Goal: Information Seeking & Learning: Learn about a topic

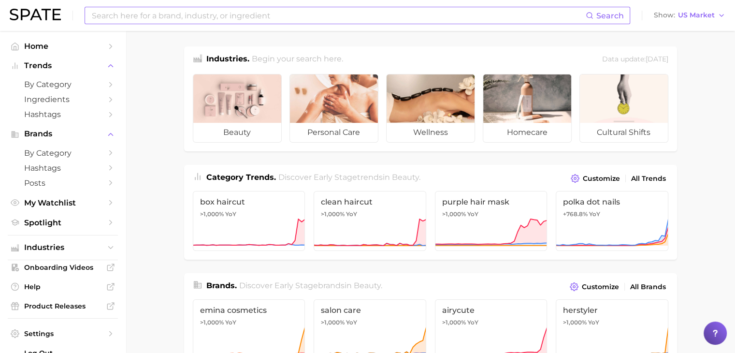
click at [144, 20] on input at bounding box center [338, 15] width 495 height 16
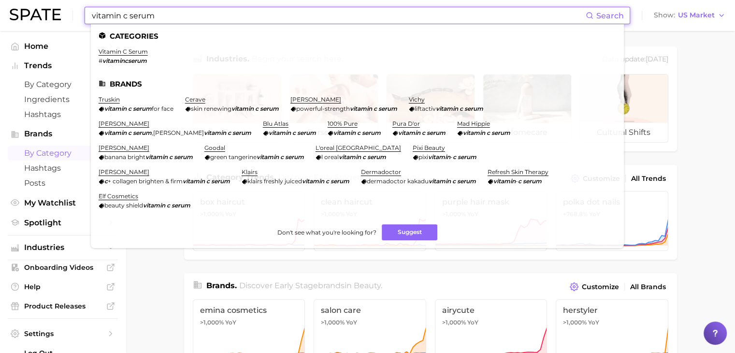
type input "vitamin c serum"
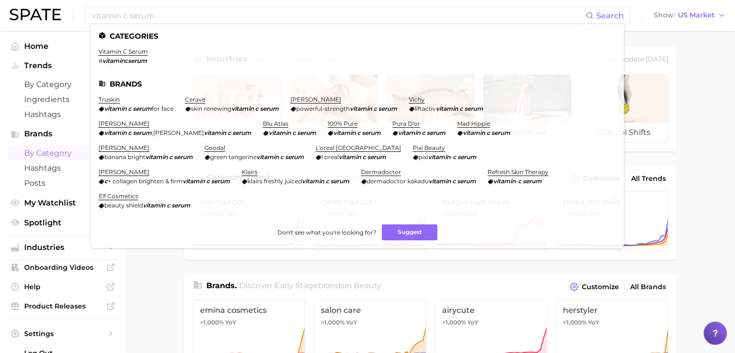
click at [44, 154] on span "by Category" at bounding box center [62, 152] width 77 height 9
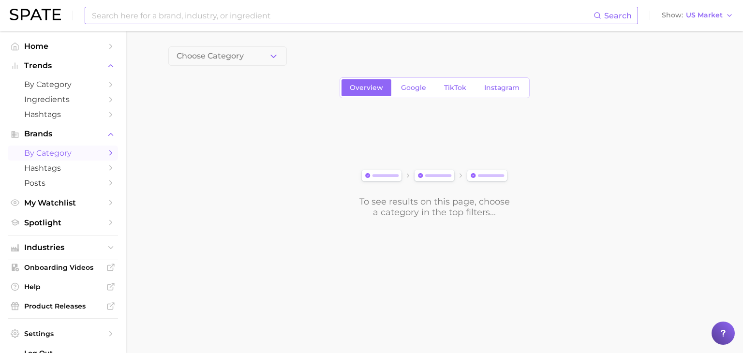
click at [219, 17] on input at bounding box center [342, 15] width 502 height 16
type input "v"
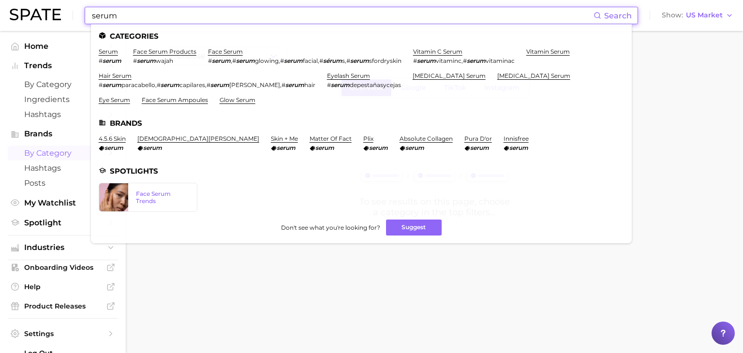
type input "serum"
click at [446, 53] on link "vitamin c serum" at bounding box center [437, 51] width 49 height 7
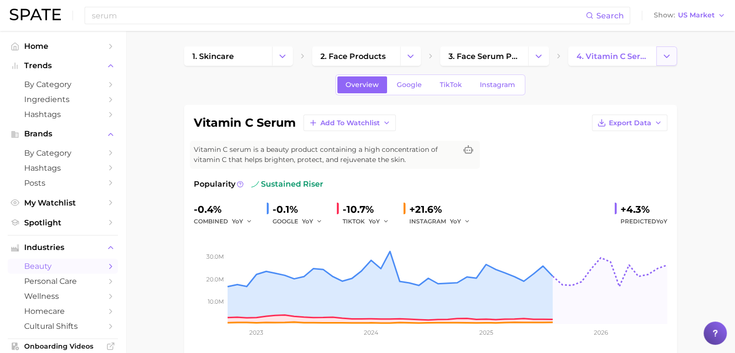
click at [672, 59] on button "Change Category" at bounding box center [667, 55] width 21 height 19
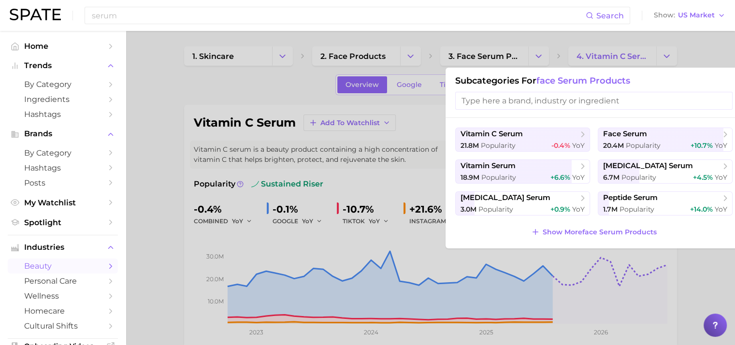
click at [688, 58] on div at bounding box center [367, 172] width 735 height 345
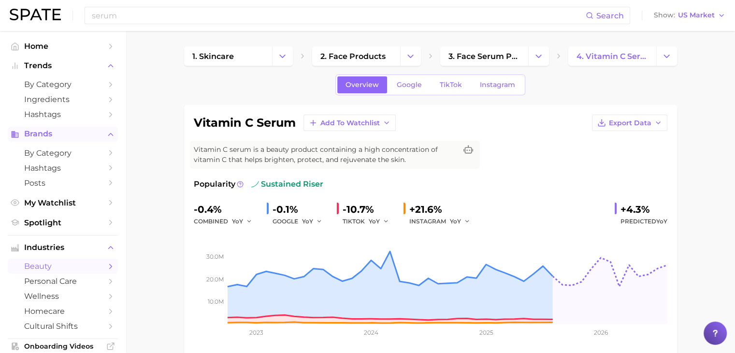
click at [73, 138] on span "Brands" at bounding box center [62, 134] width 77 height 9
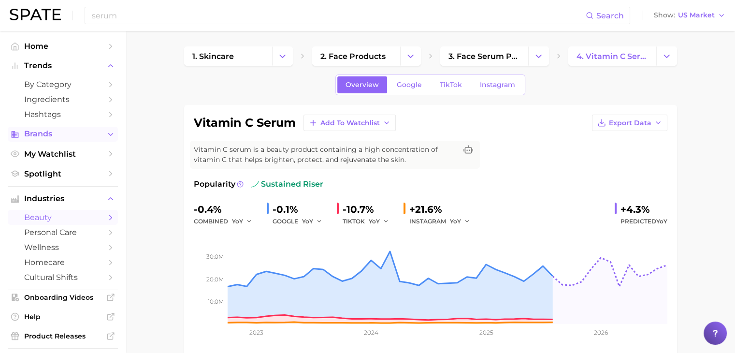
click at [37, 138] on span "Brands" at bounding box center [62, 134] width 77 height 9
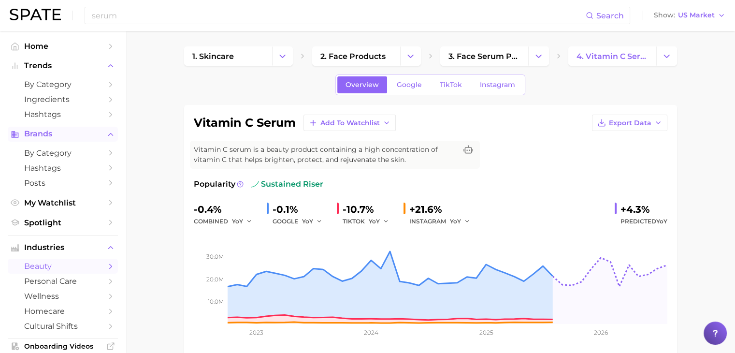
click at [15, 135] on icon "Sidebar" at bounding box center [15, 134] width 9 height 9
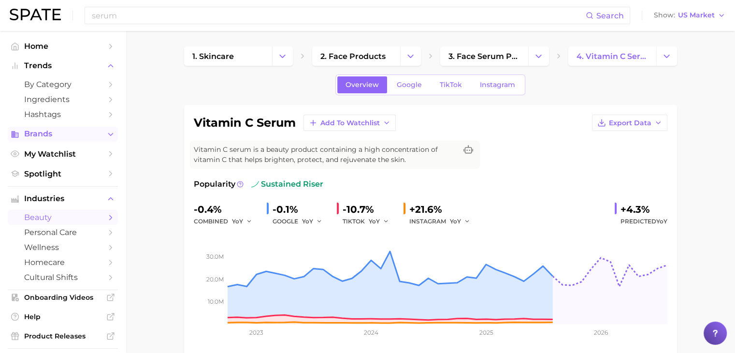
click at [15, 135] on icon "Sidebar" at bounding box center [15, 134] width 9 height 9
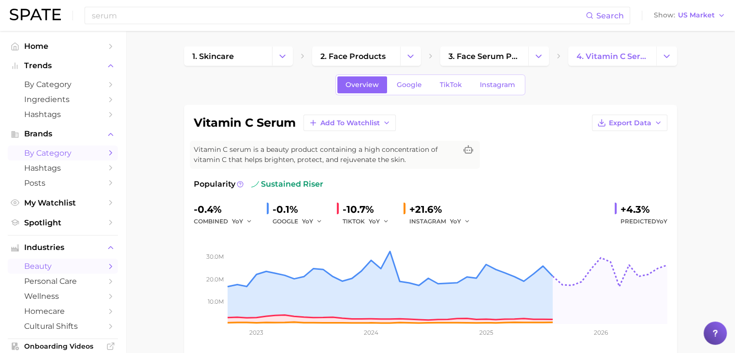
click at [102, 158] on link "by Category" at bounding box center [63, 153] width 110 height 15
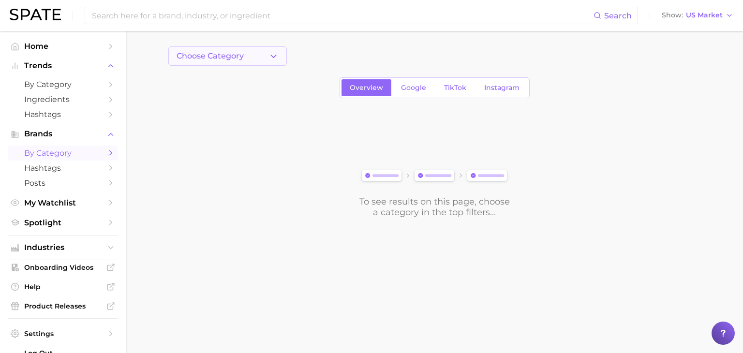
click at [238, 60] on button "Choose Category" at bounding box center [227, 55] width 118 height 19
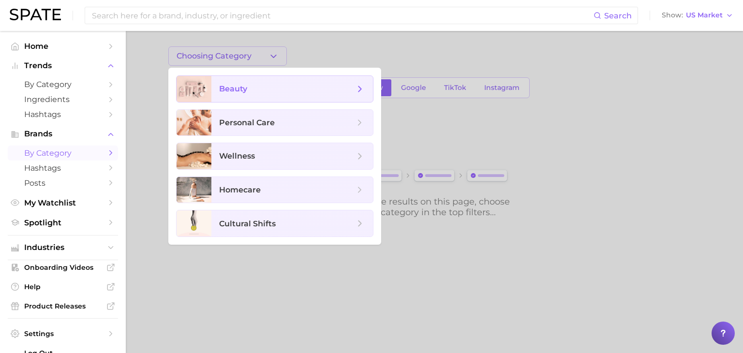
click at [253, 89] on span "beauty" at bounding box center [286, 89] width 135 height 11
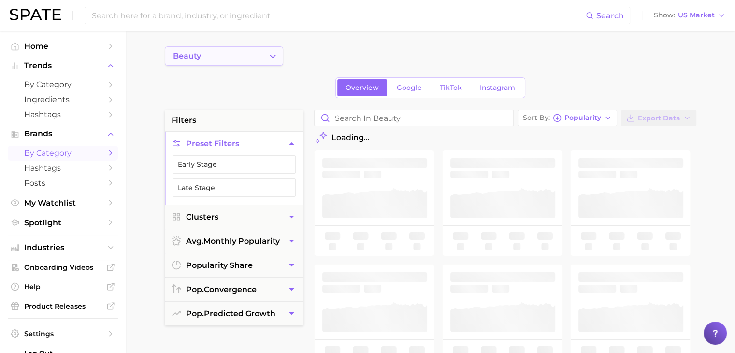
click at [273, 58] on icon "Change Category" at bounding box center [273, 56] width 10 height 10
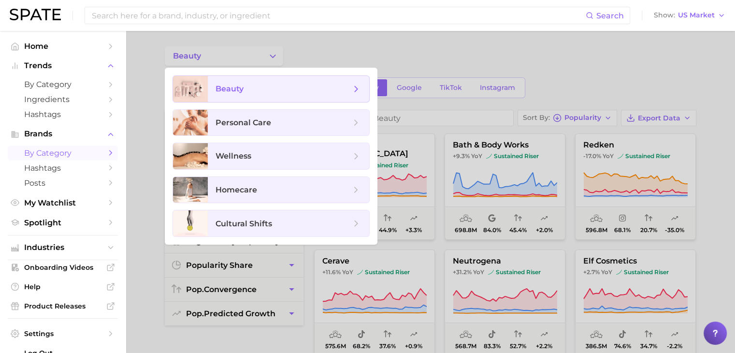
click at [358, 89] on icon at bounding box center [356, 89] width 11 height 11
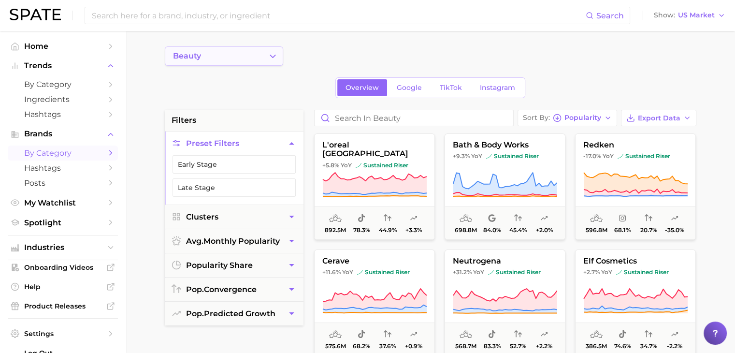
click at [271, 57] on icon "Change Category" at bounding box center [273, 56] width 10 height 10
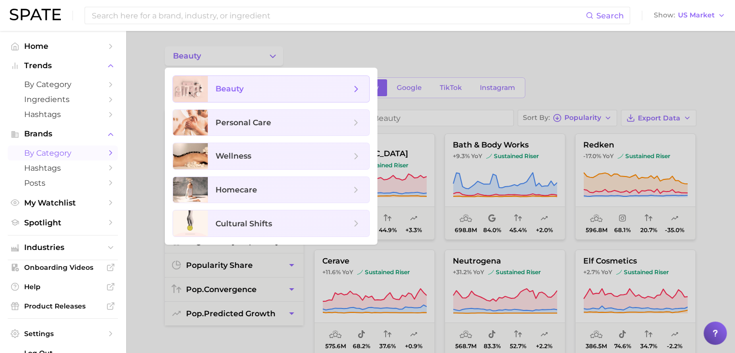
click at [352, 89] on icon at bounding box center [356, 89] width 11 height 11
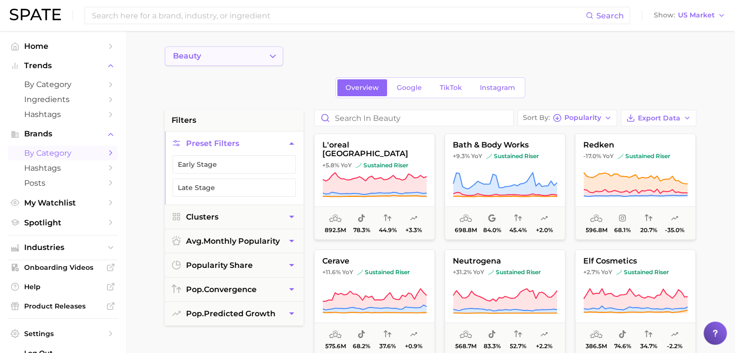
click at [268, 57] on icon "Change Category" at bounding box center [273, 56] width 10 height 10
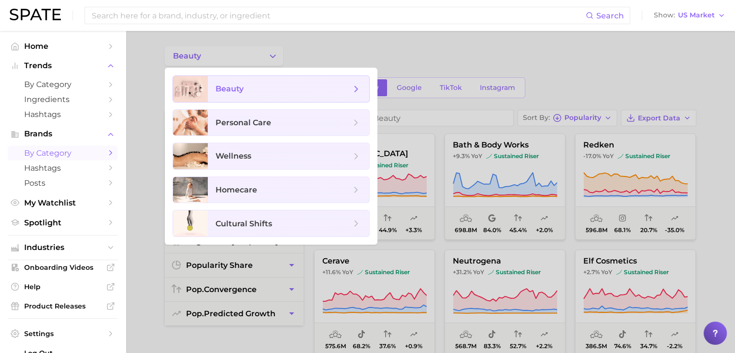
click at [249, 90] on span "beauty" at bounding box center [283, 89] width 135 height 11
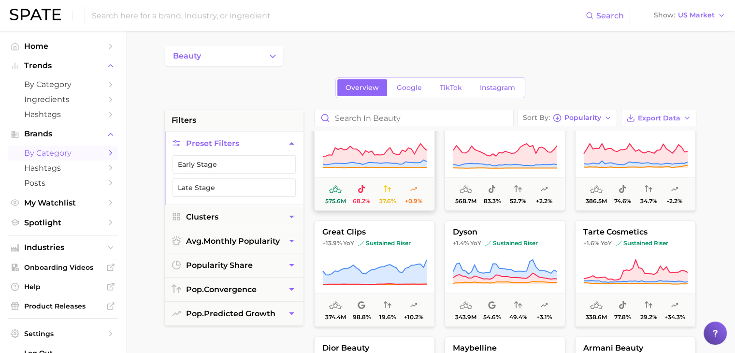
scroll to position [193, 0]
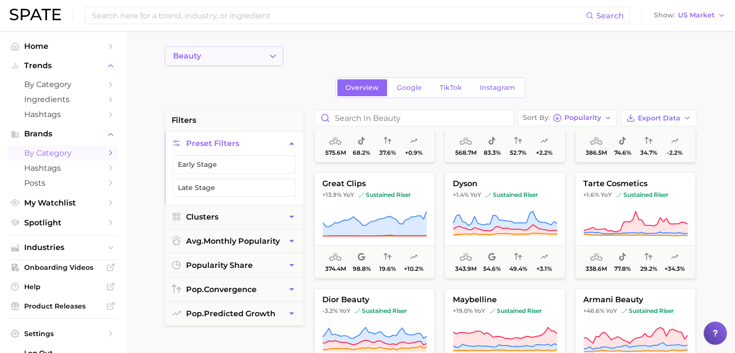
click at [280, 59] on button "beauty" at bounding box center [224, 55] width 118 height 19
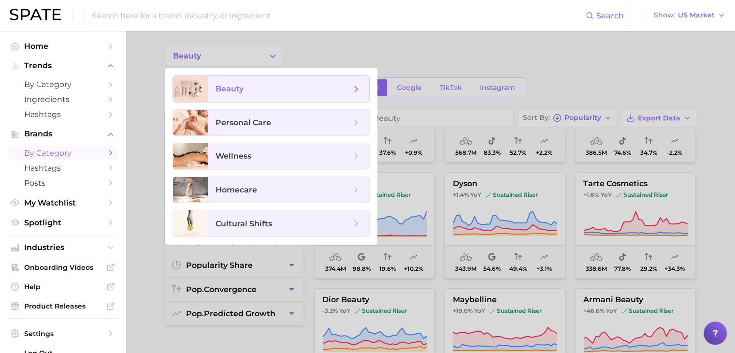
click at [355, 90] on icon at bounding box center [356, 89] width 11 height 11
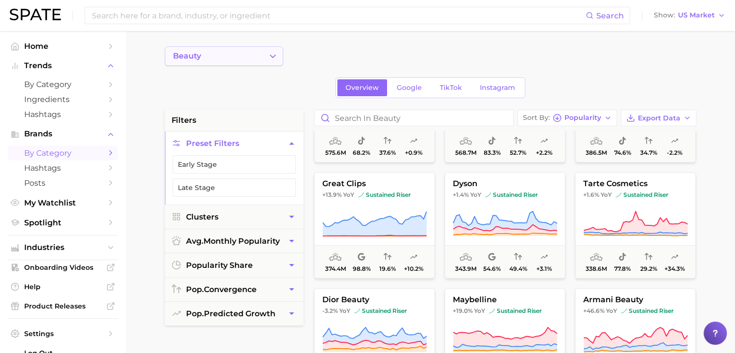
click at [261, 47] on button "beauty" at bounding box center [224, 55] width 118 height 19
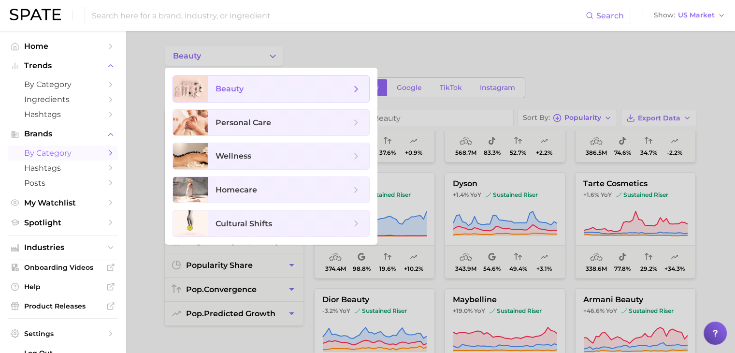
click at [269, 84] on span "beauty" at bounding box center [283, 89] width 135 height 11
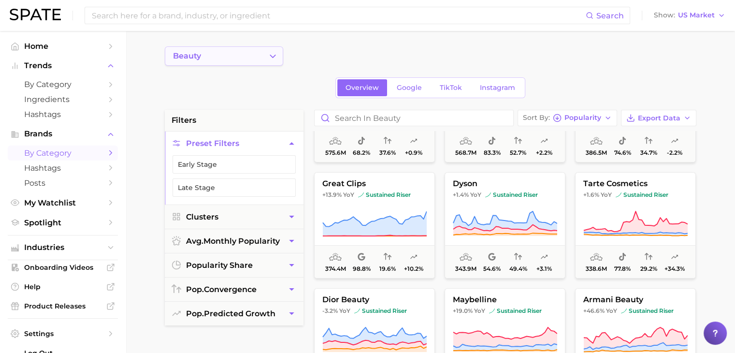
click at [275, 58] on icon "Change Category" at bounding box center [273, 56] width 10 height 10
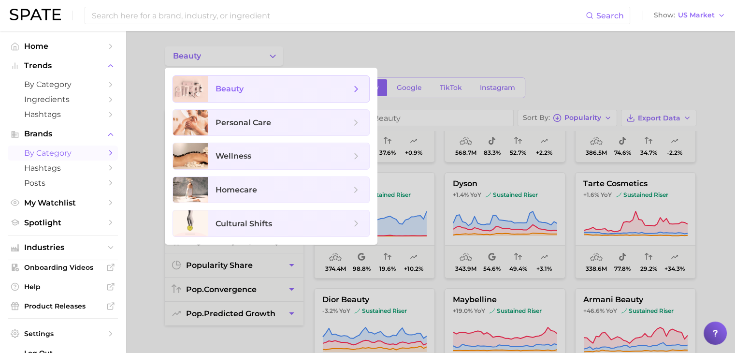
click at [358, 90] on icon at bounding box center [356, 89] width 11 height 11
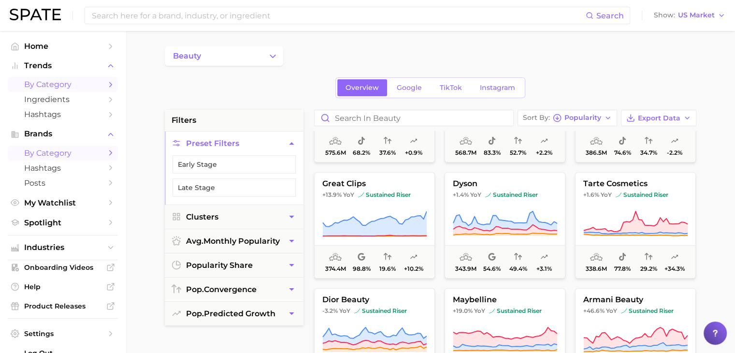
click at [107, 86] on icon "Sidebar" at bounding box center [110, 84] width 9 height 9
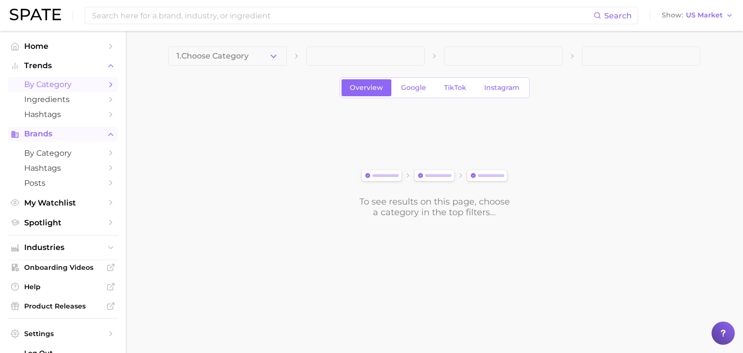
click at [73, 135] on span "Brands" at bounding box center [62, 134] width 77 height 9
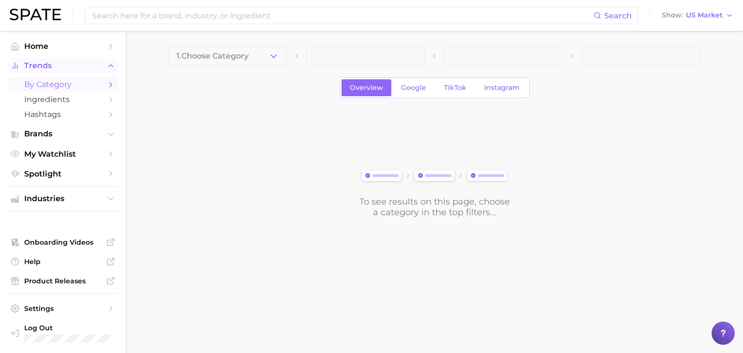
click at [101, 69] on span "Trends" at bounding box center [62, 65] width 77 height 9
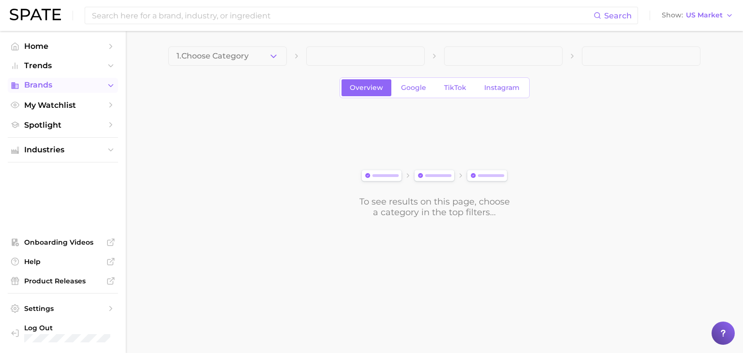
click at [74, 91] on button "Brands" at bounding box center [63, 85] width 110 height 15
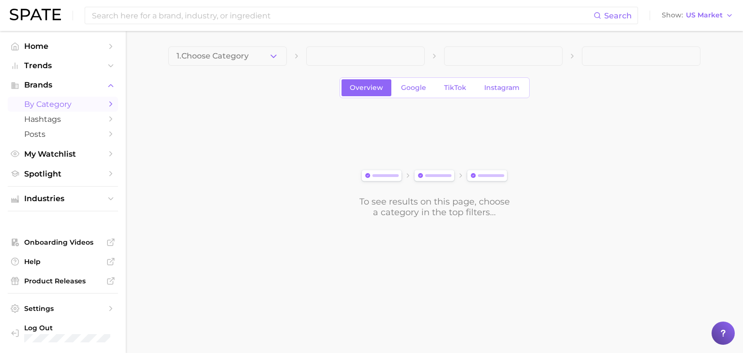
click at [62, 103] on span "by Category" at bounding box center [62, 104] width 77 height 9
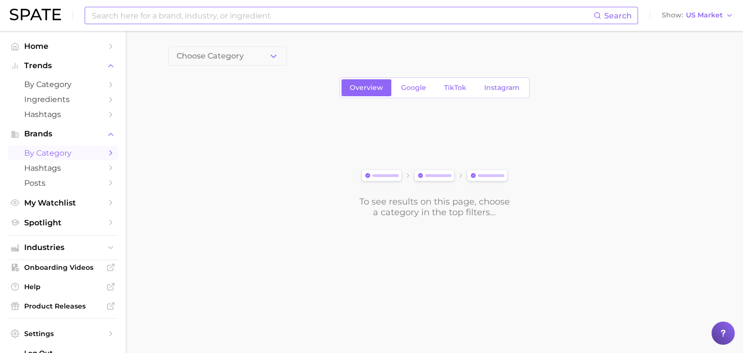
click at [133, 17] on input at bounding box center [342, 15] width 502 height 16
click at [240, 59] on span "Choose Category" at bounding box center [209, 56] width 67 height 9
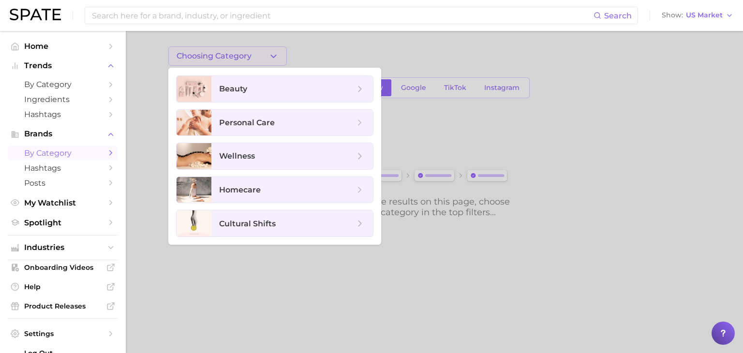
click at [59, 55] on ul "Home Trends by Category Ingredients Hashtags Brands by Category Hashtags Posts …" at bounding box center [63, 134] width 110 height 191
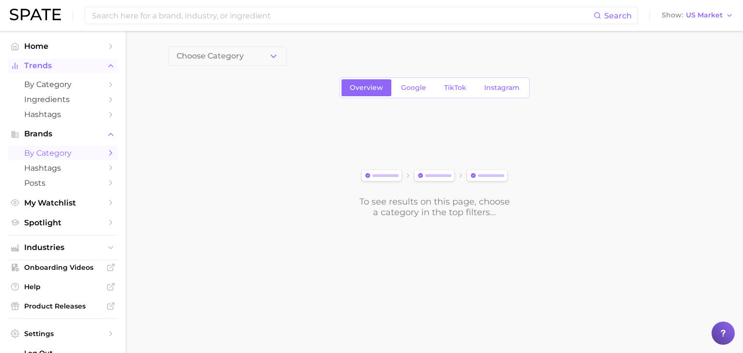
click at [54, 63] on span "Trends" at bounding box center [62, 65] width 77 height 9
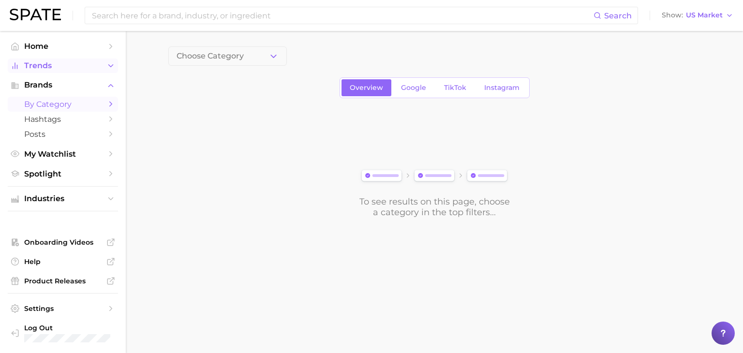
click at [62, 67] on span "Trends" at bounding box center [62, 65] width 77 height 9
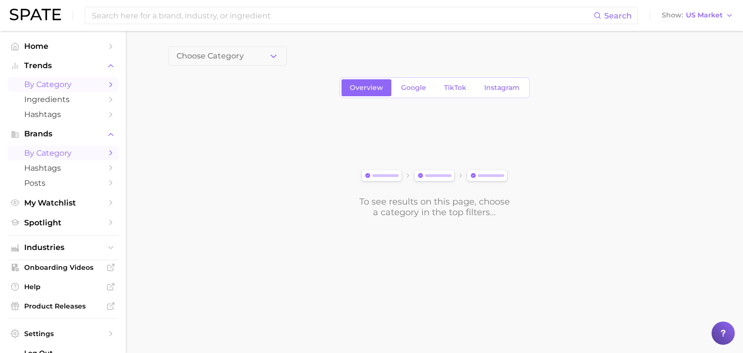
click at [60, 80] on span "by Category" at bounding box center [62, 84] width 77 height 9
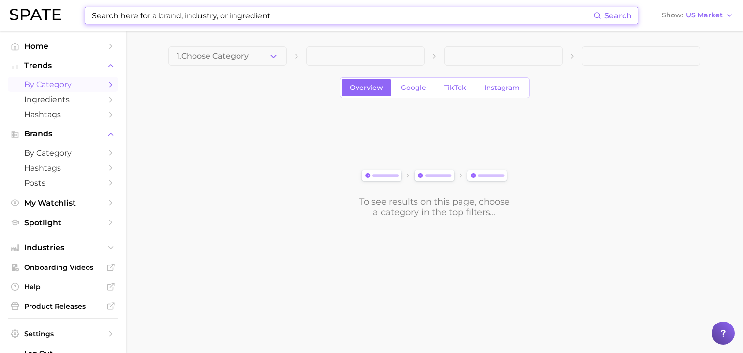
click at [201, 20] on input at bounding box center [342, 15] width 502 height 16
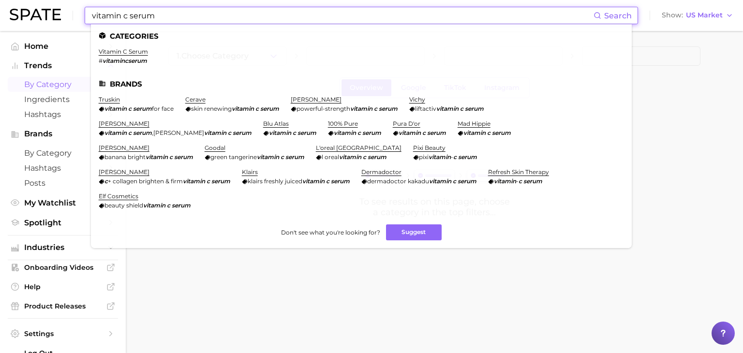
type input "vitamin c serum"
click at [126, 86] on li "Brands" at bounding box center [361, 84] width 525 height 8
click at [91, 83] on ul "Categories vitamin c serum # vitamincserum Brands truskin vitamin c serum for f…" at bounding box center [361, 136] width 541 height 224
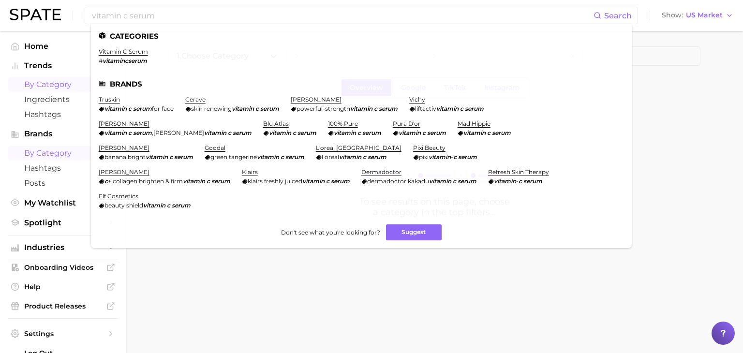
click at [39, 154] on span "by Category" at bounding box center [62, 152] width 77 height 9
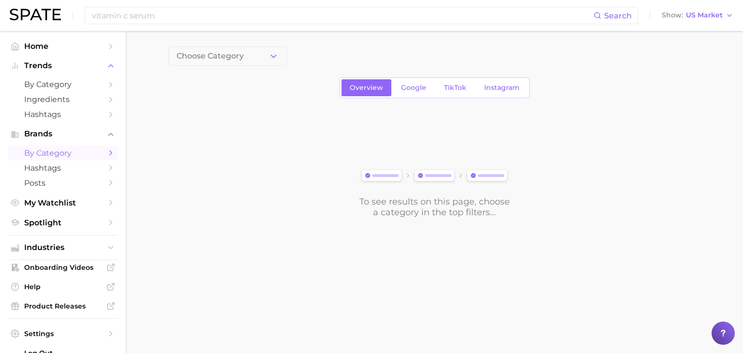
click at [106, 150] on icon "Sidebar" at bounding box center [110, 152] width 9 height 9
click at [88, 162] on link "Hashtags" at bounding box center [63, 168] width 110 height 15
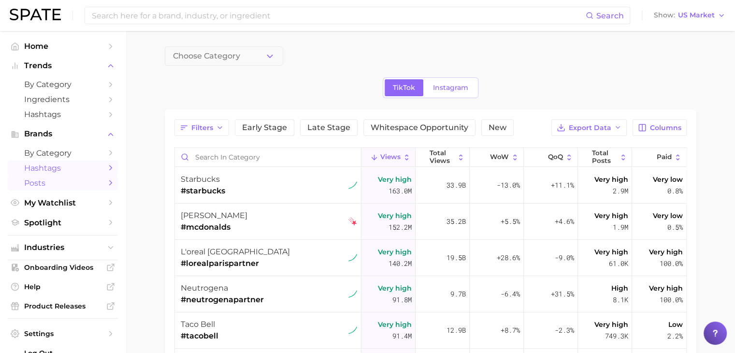
click at [75, 182] on span "Posts" at bounding box center [62, 182] width 77 height 9
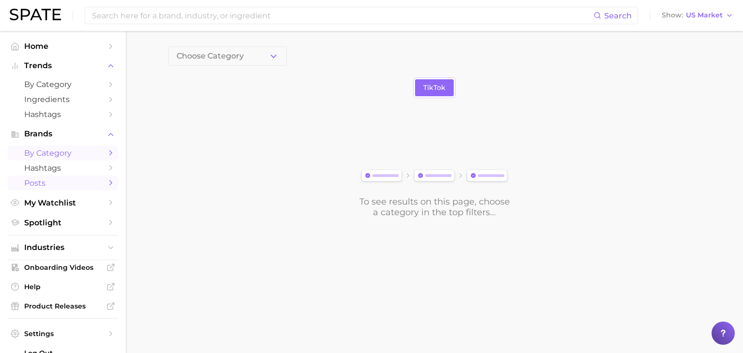
click at [70, 158] on link "by Category" at bounding box center [63, 153] width 110 height 15
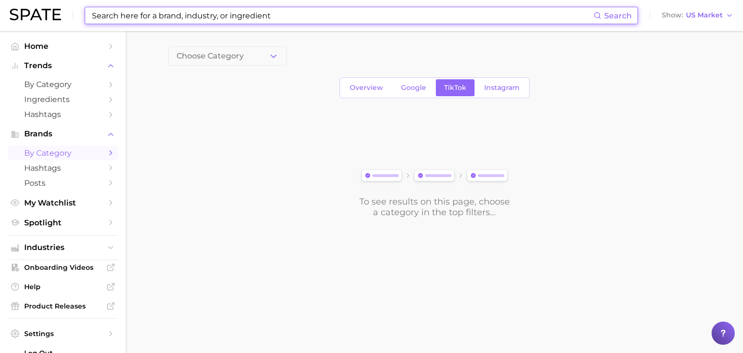
click at [207, 15] on input at bounding box center [342, 15] width 502 height 16
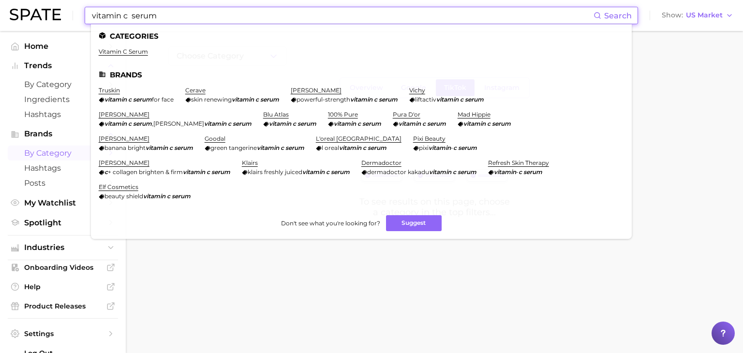
click at [134, 18] on input "vitamin c serum" at bounding box center [342, 15] width 502 height 16
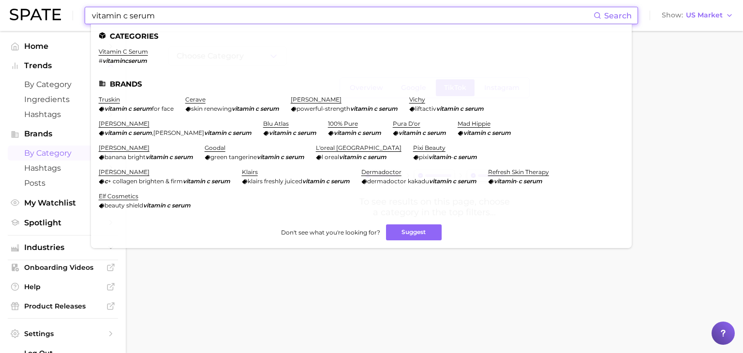
click at [196, 14] on input "vitamin c serum" at bounding box center [342, 15] width 502 height 16
click at [407, 229] on button "Suggest" at bounding box center [414, 232] width 56 height 16
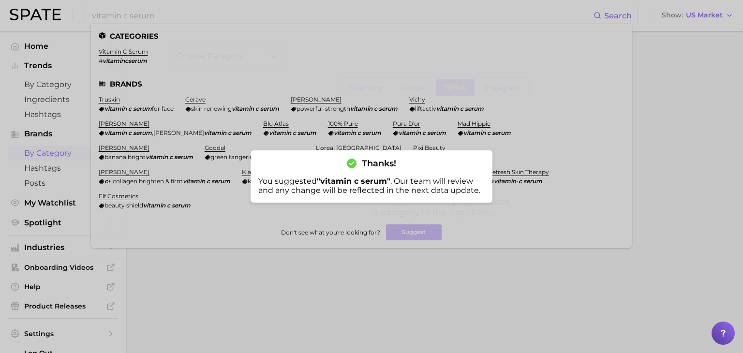
click at [497, 223] on div at bounding box center [371, 176] width 743 height 353
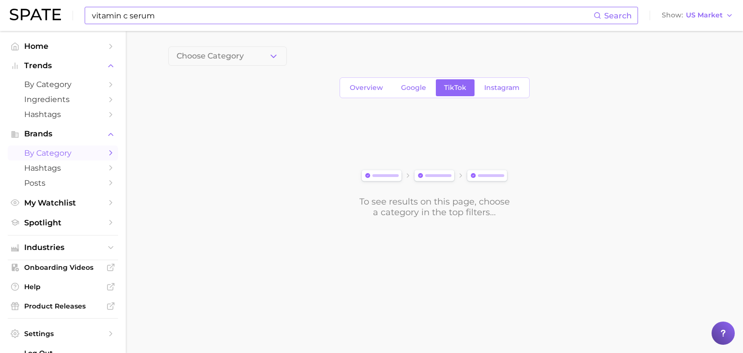
click at [232, 15] on input "vitamin c serum" at bounding box center [342, 15] width 502 height 16
type input "v"
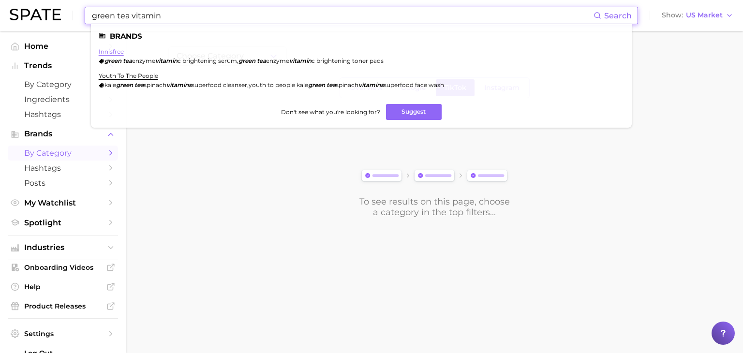
type input "green tea vitamin"
click at [112, 53] on link "innisfree" at bounding box center [111, 51] width 25 height 7
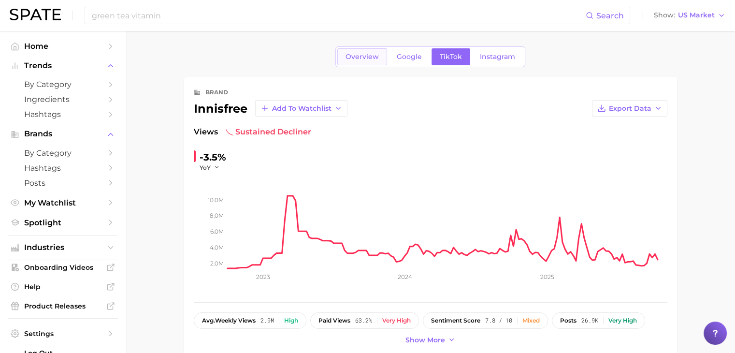
click at [378, 60] on span "Overview" at bounding box center [362, 57] width 33 height 8
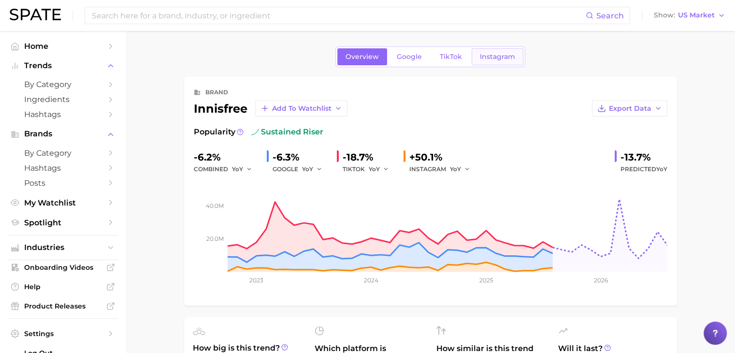
click at [509, 60] on span "Instagram" at bounding box center [497, 57] width 35 height 8
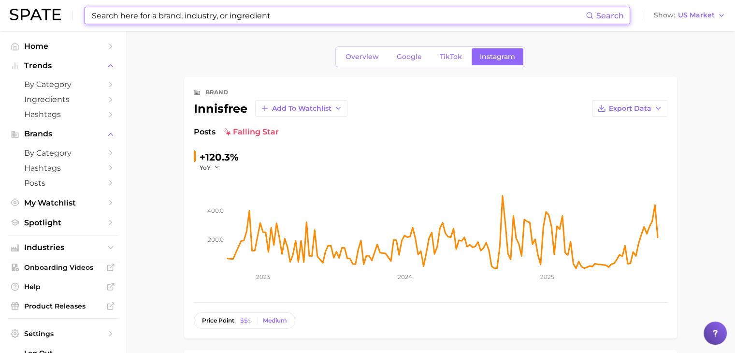
click at [285, 20] on input at bounding box center [338, 15] width 495 height 16
click at [354, 51] on link "Overview" at bounding box center [363, 56] width 50 height 17
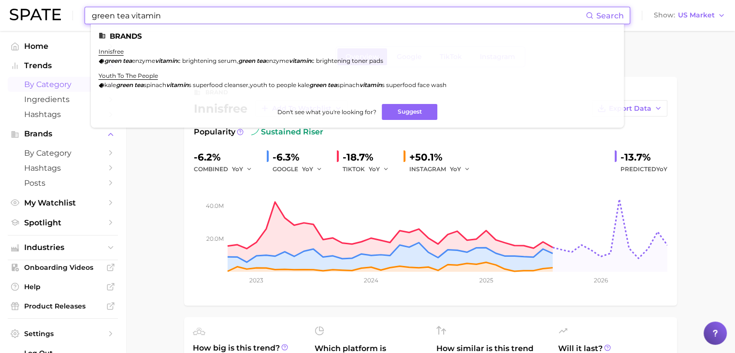
type input "green tea vitamin"
click at [49, 88] on span "by Category" at bounding box center [62, 84] width 77 height 9
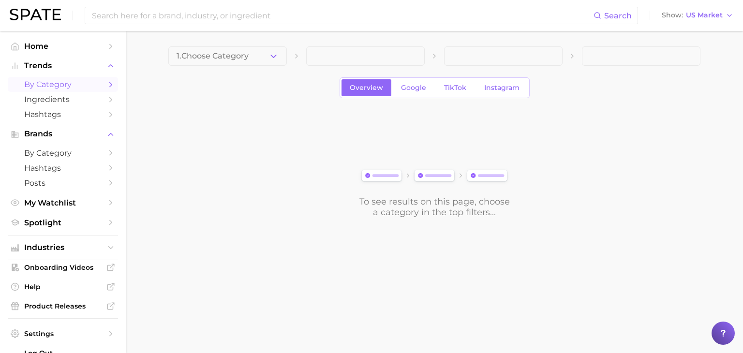
click at [49, 88] on span "by Category" at bounding box center [62, 84] width 77 height 9
click at [67, 69] on span "Trends" at bounding box center [62, 65] width 77 height 9
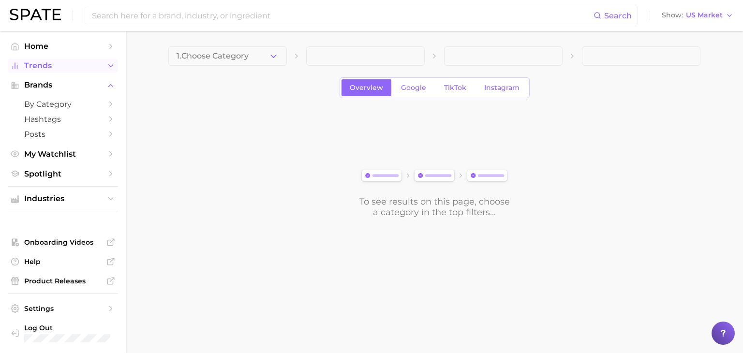
click at [67, 69] on span "Trends" at bounding box center [62, 65] width 77 height 9
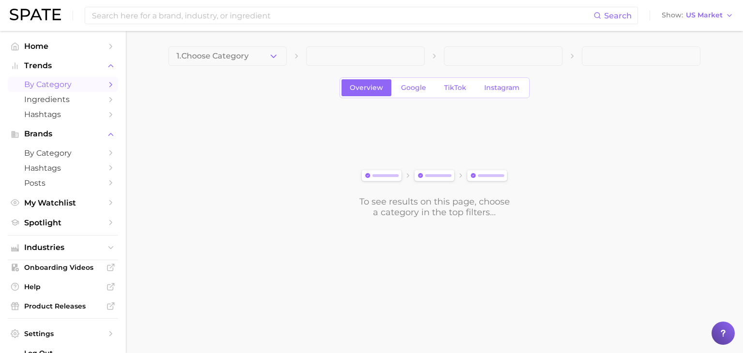
click at [56, 89] on span "by Category" at bounding box center [62, 84] width 77 height 9
click at [54, 99] on span "Ingredients" at bounding box center [62, 99] width 77 height 9
click at [56, 85] on span "by Category" at bounding box center [62, 84] width 77 height 9
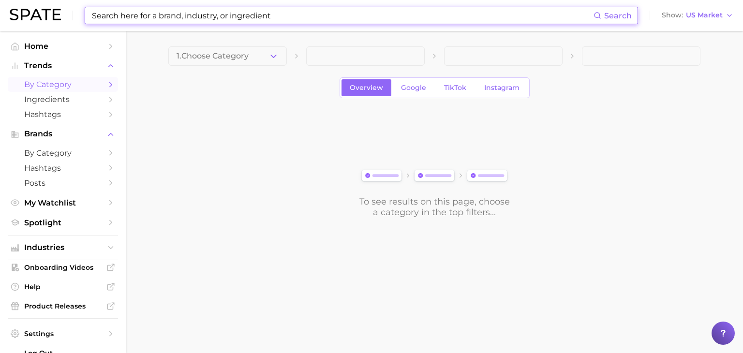
click at [159, 18] on input at bounding box center [342, 15] width 502 height 16
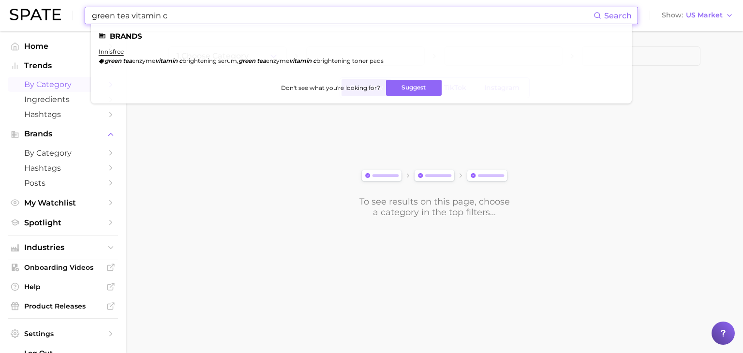
type input "green tea vitamin c"
click at [188, 66] on ul "innisfree green tea enzyme vitamin c brightening serum , green tea enzyme vitam…" at bounding box center [361, 60] width 525 height 24
drag, startPoint x: 246, startPoint y: 60, endPoint x: 94, endPoint y: 63, distance: 151.4
click at [94, 63] on ul "Brands innisfree green tea enzyme vitamin c brightening serum , green tea enzym…" at bounding box center [361, 63] width 541 height 79
copy div "green tea enzyme vitamin c brightening serum ,"
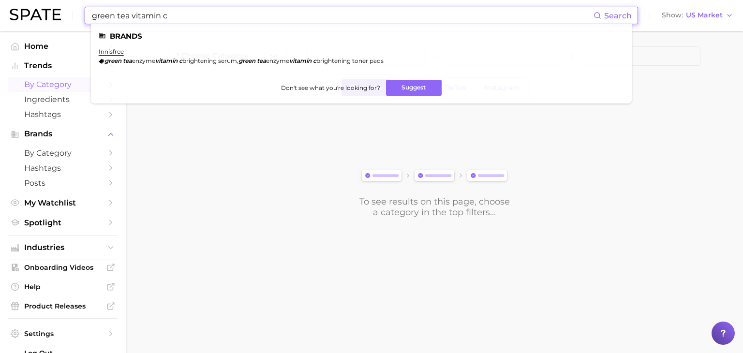
drag, startPoint x: 190, startPoint y: 20, endPoint x: 72, endPoint y: 6, distance: 118.8
click at [72, 6] on div "green tea vitamin c Search Brands innisfree green tea enzyme vitamin c brighten…" at bounding box center [371, 15] width 723 height 31
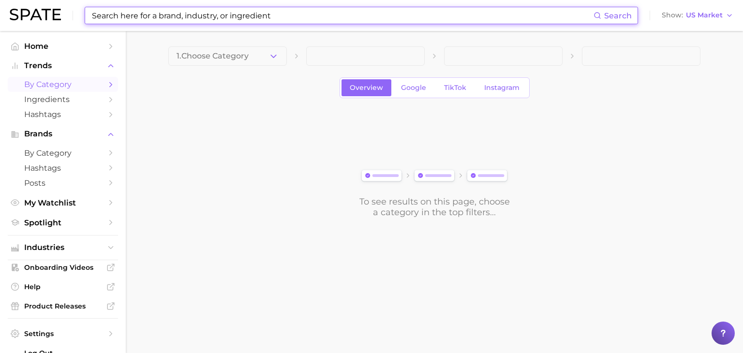
paste input "green tea enzyme vitamin c brightening serum,"
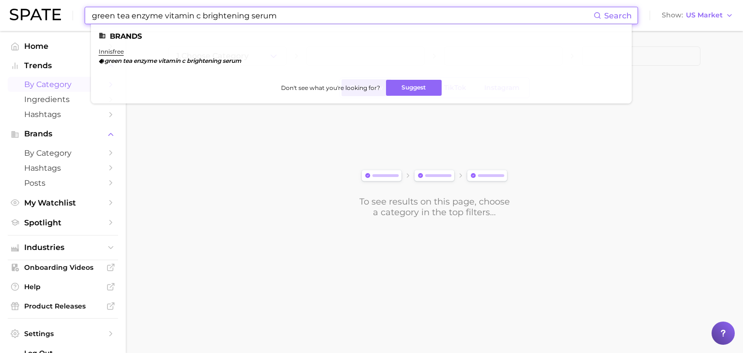
type input "green tea enzyme vitamin c brightening serum"
click at [182, 60] on span at bounding box center [180, 60] width 1 height 7
click at [100, 44] on ul "Brands innisfree green tea enzyme vitamin c brightening serum Don't see what yo…" at bounding box center [361, 63] width 541 height 79
click at [108, 49] on ul "Brands innisfree green tea enzyme vitamin c brightening serum Don't see what yo…" at bounding box center [361, 63] width 541 height 79
click at [108, 55] on link "innisfree" at bounding box center [111, 51] width 25 height 7
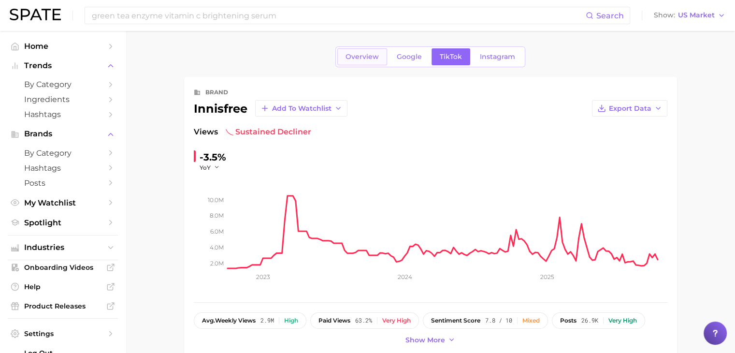
click at [376, 60] on span "Overview" at bounding box center [362, 57] width 33 height 8
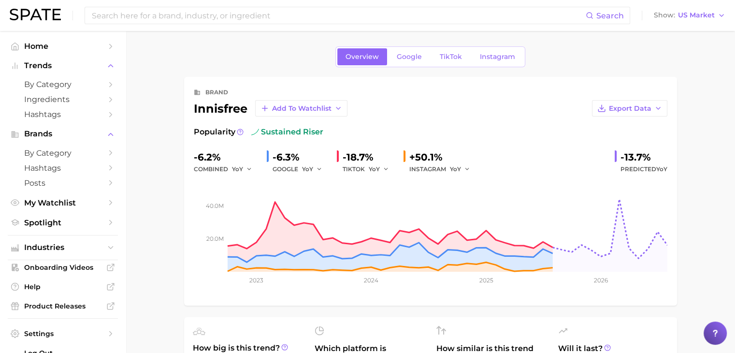
click at [420, 47] on div "Overview Google TikTok Instagram" at bounding box center [431, 56] width 190 height 21
click at [416, 53] on span "Google" at bounding box center [409, 57] width 25 height 8
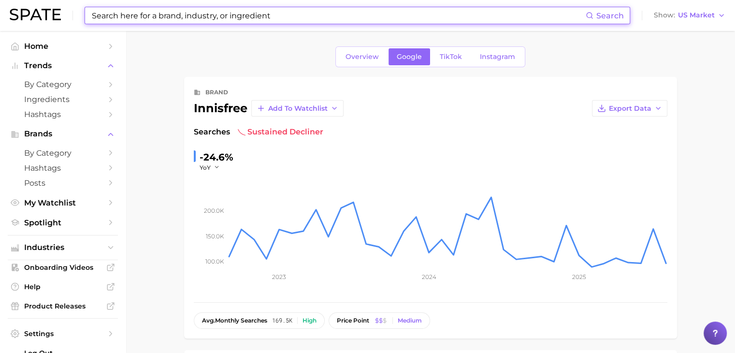
click at [296, 19] on input at bounding box center [338, 15] width 495 height 16
type input "s"
click at [78, 55] on ul "Home Trends by Category Ingredients Hashtags Brands by Category Hashtags Posts …" at bounding box center [63, 134] width 110 height 191
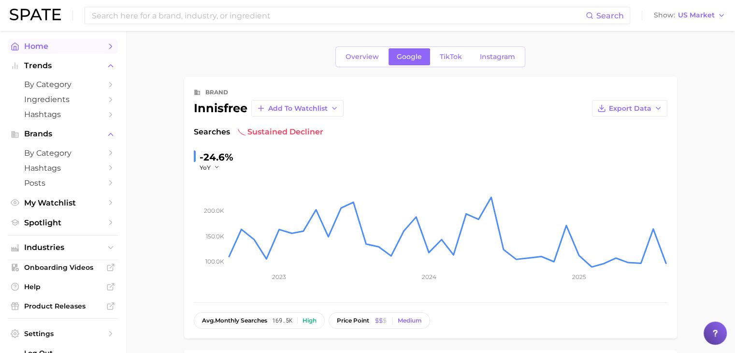
click at [67, 44] on span "Home" at bounding box center [62, 46] width 77 height 9
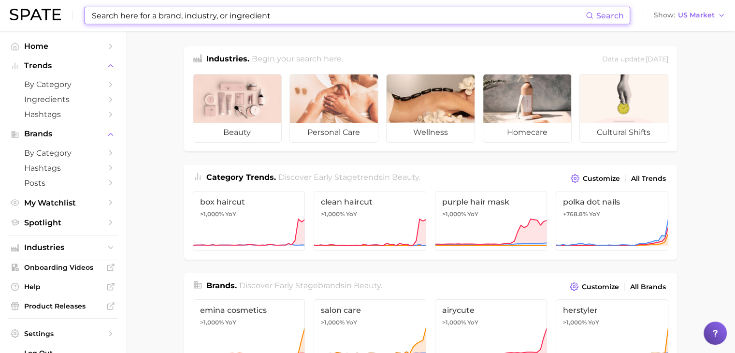
click at [162, 11] on input at bounding box center [338, 15] width 495 height 16
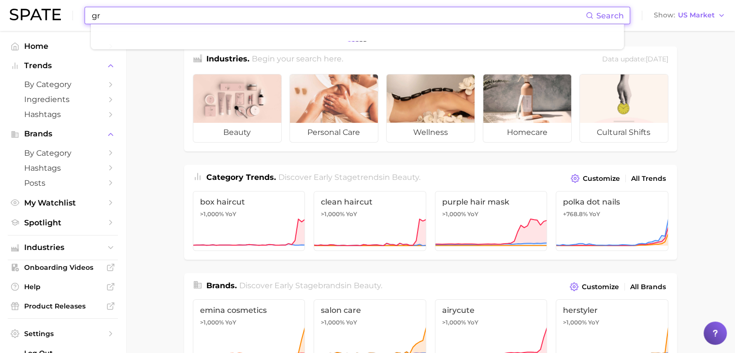
type input "g"
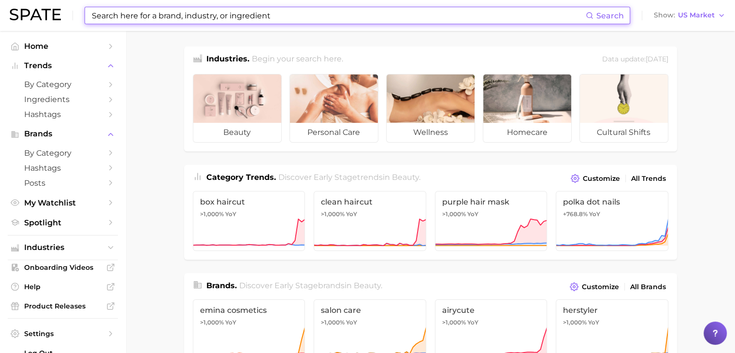
paste input "green tea enzyme vitamin c brightening serum,"
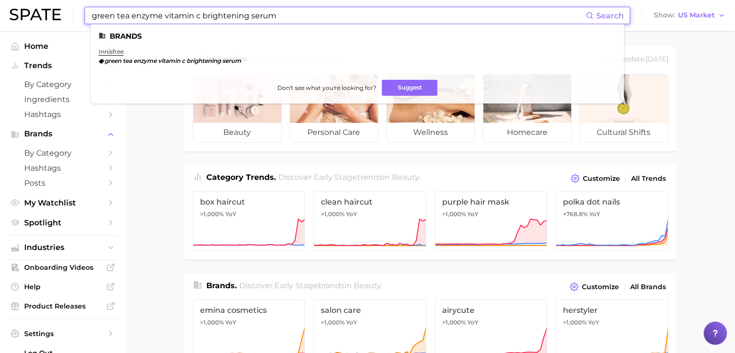
type input "green tea enzyme vitamin c brightening serum"
click at [119, 57] on li "innisfree green tea enzyme vitamin c brightening serum" at bounding box center [170, 56] width 143 height 16
click at [103, 63] on icon at bounding box center [102, 62] width 6 height 6
click at [104, 54] on link "innisfree" at bounding box center [111, 51] width 25 height 7
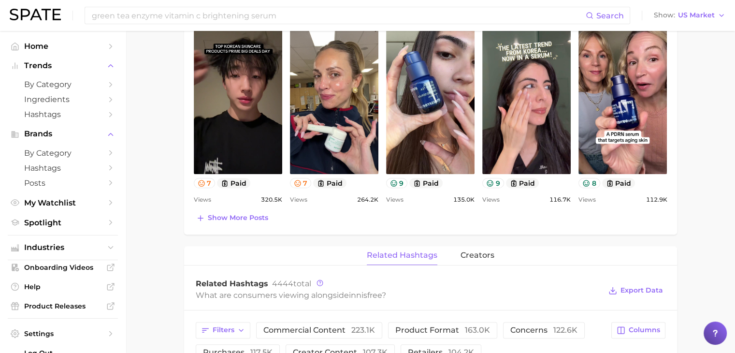
scroll to position [435, 0]
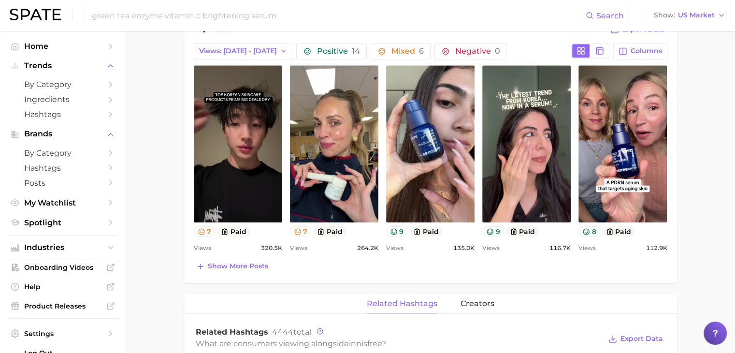
click at [359, 149] on link "view post on TikTok" at bounding box center [334, 143] width 88 height 157
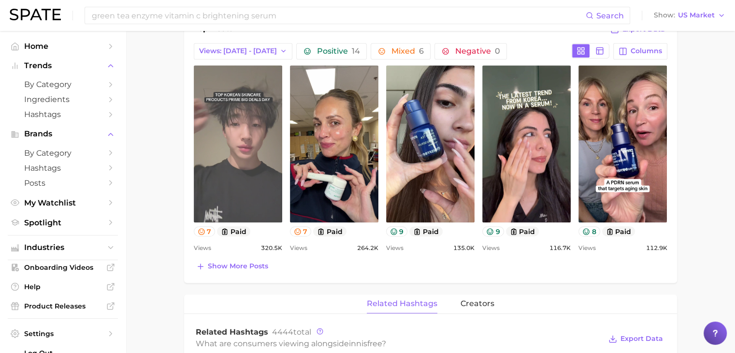
click at [256, 164] on link "view post on TikTok" at bounding box center [238, 143] width 88 height 157
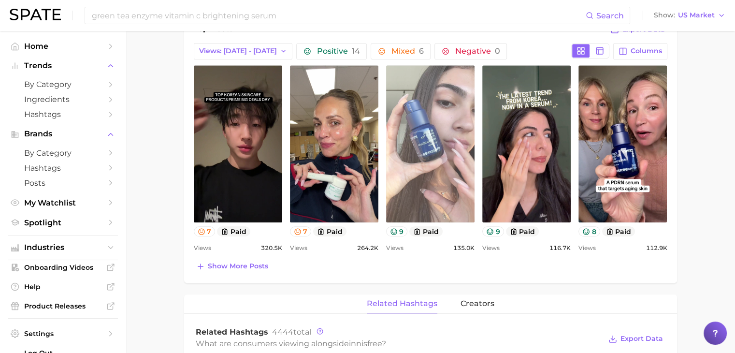
click at [437, 126] on link "view post on TikTok" at bounding box center [430, 143] width 88 height 157
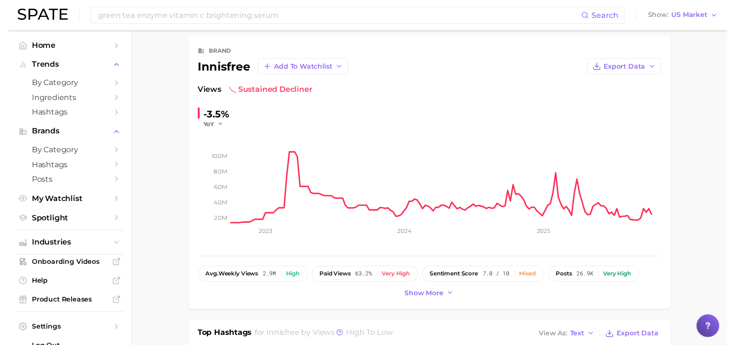
scroll to position [0, 0]
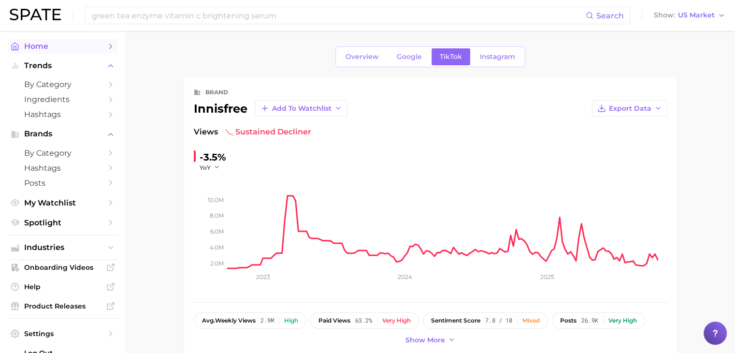
click at [78, 51] on span "Home" at bounding box center [62, 46] width 77 height 9
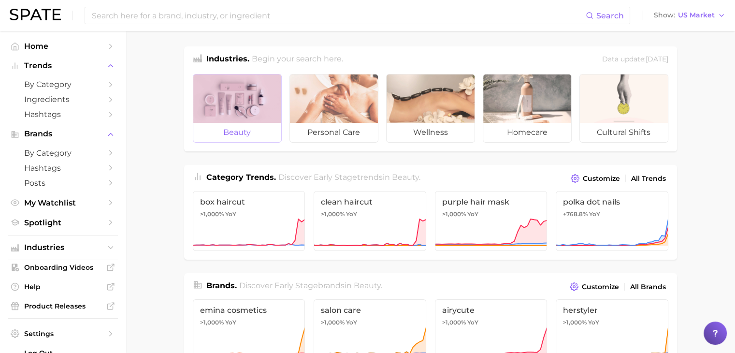
click at [237, 104] on div at bounding box center [237, 98] width 88 height 48
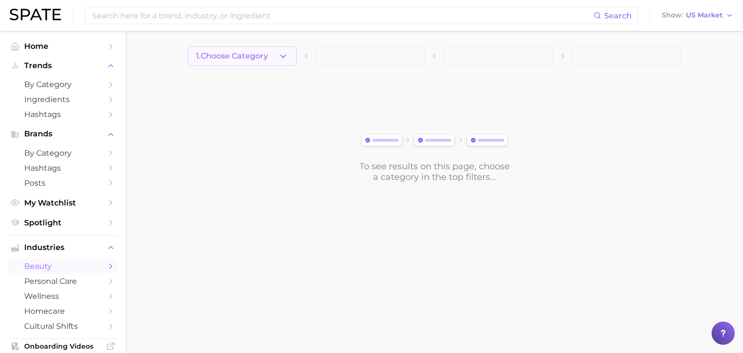
click at [282, 57] on icon "button" at bounding box center [283, 56] width 10 height 10
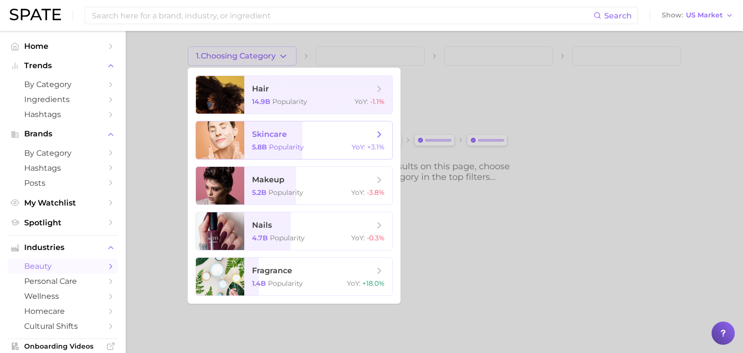
click at [279, 138] on span "skincare" at bounding box center [269, 134] width 35 height 9
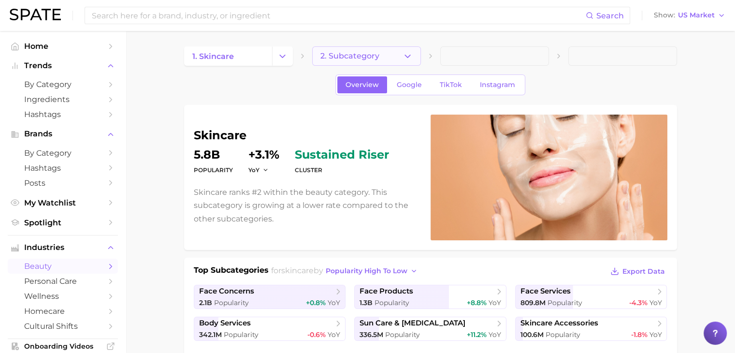
click at [387, 58] on button "2. Subcategory" at bounding box center [366, 55] width 109 height 19
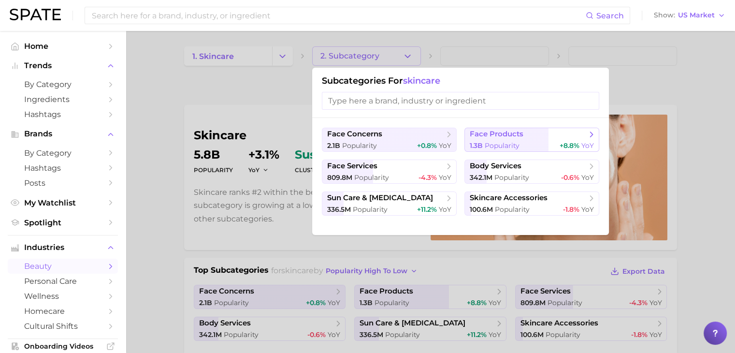
click at [516, 138] on span "face products" at bounding box center [497, 134] width 54 height 9
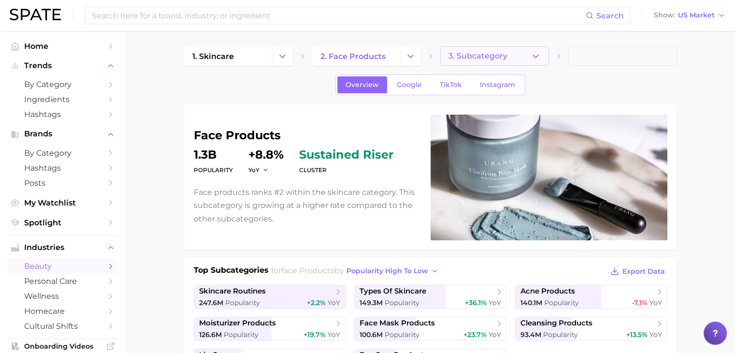
click at [499, 54] on span "3. Subcategory" at bounding box center [478, 56] width 59 height 9
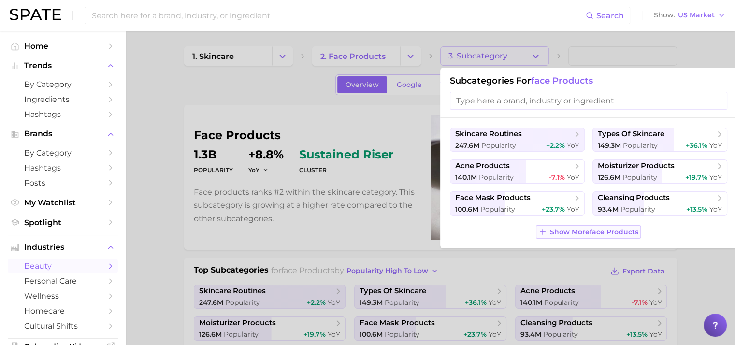
click at [617, 229] on span "Show More face products" at bounding box center [594, 232] width 88 height 8
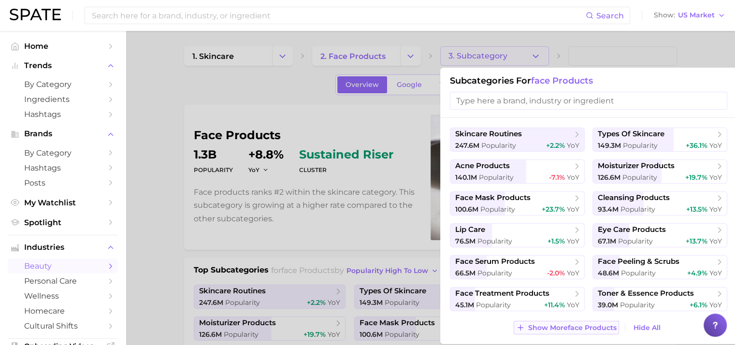
scroll to position [48, 0]
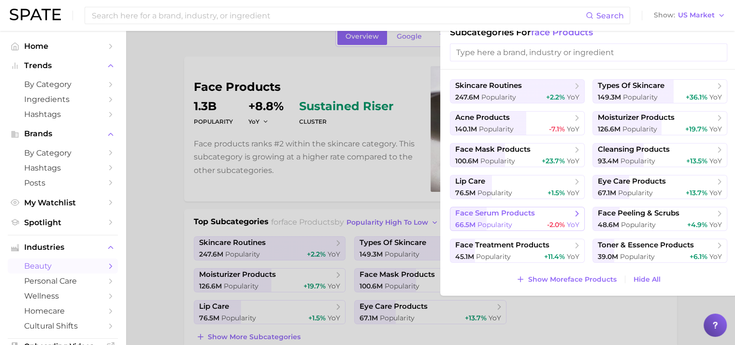
click at [530, 218] on span "face serum products" at bounding box center [515, 214] width 118 height 10
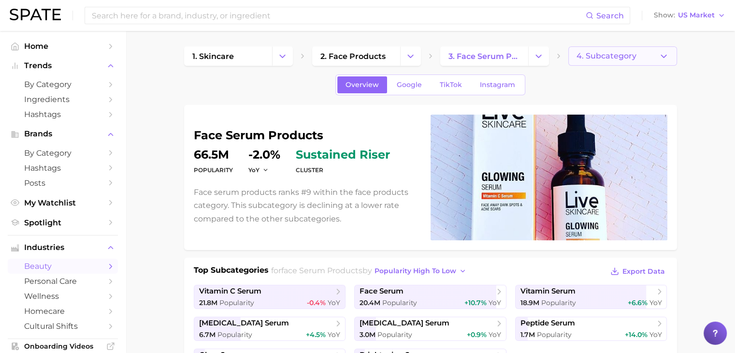
click at [606, 55] on span "4. Subcategory" at bounding box center [607, 56] width 60 height 9
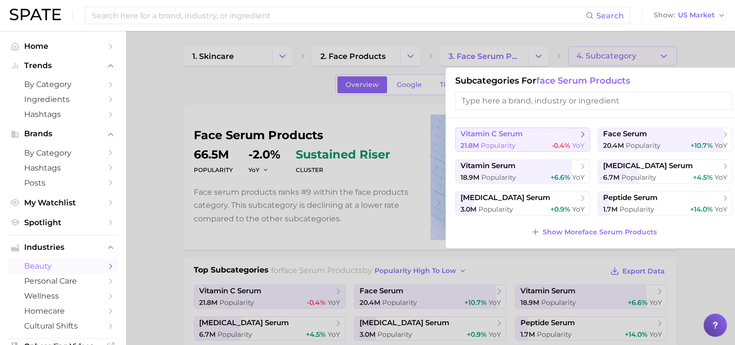
click at [521, 132] on span "vitamin c serum" at bounding box center [492, 134] width 62 height 9
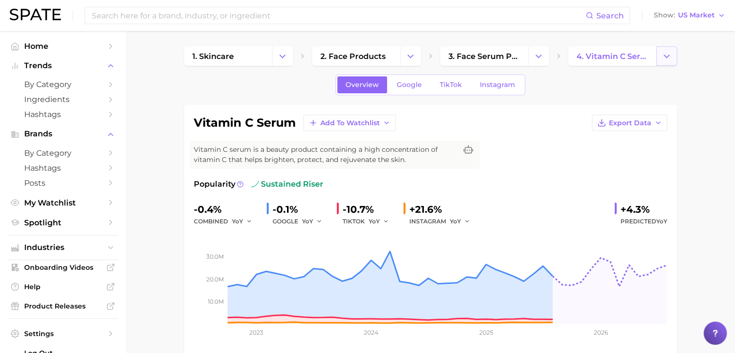
click at [670, 55] on icon "Change Category" at bounding box center [667, 56] width 10 height 10
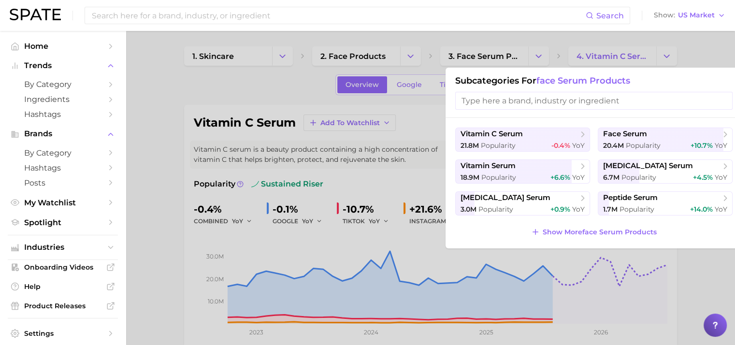
click at [671, 55] on div at bounding box center [367, 172] width 735 height 345
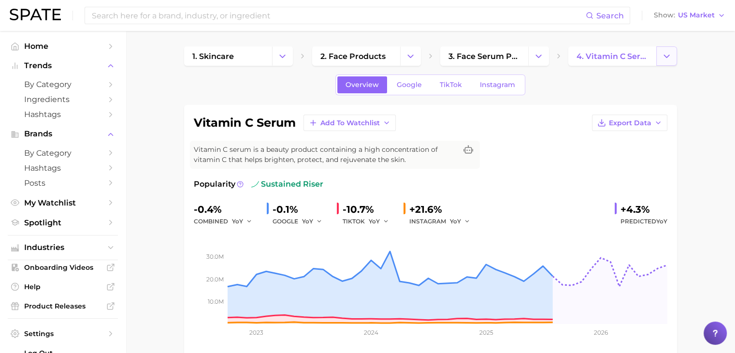
click at [663, 59] on icon "Change Category" at bounding box center [667, 56] width 10 height 10
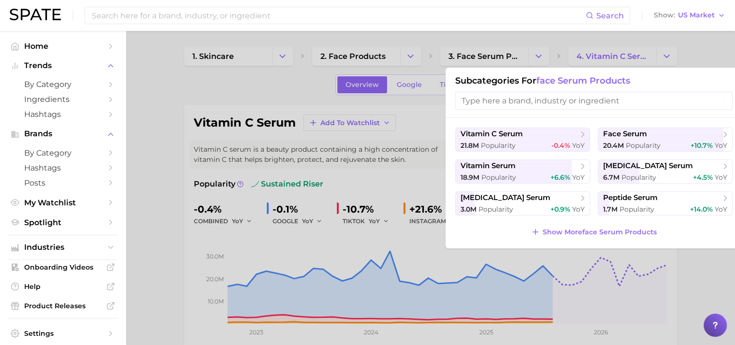
click at [664, 57] on div at bounding box center [367, 172] width 735 height 345
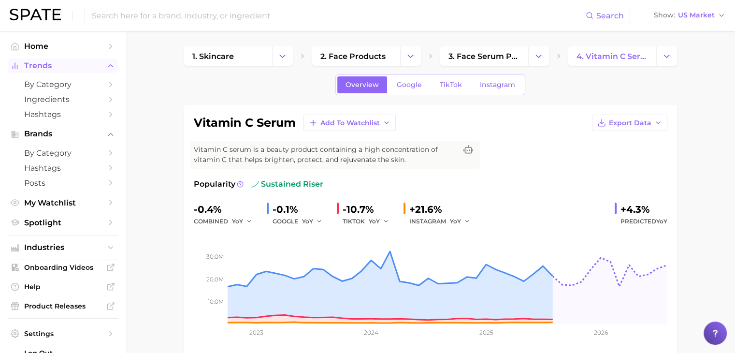
click at [73, 70] on span "Trends" at bounding box center [62, 65] width 77 height 9
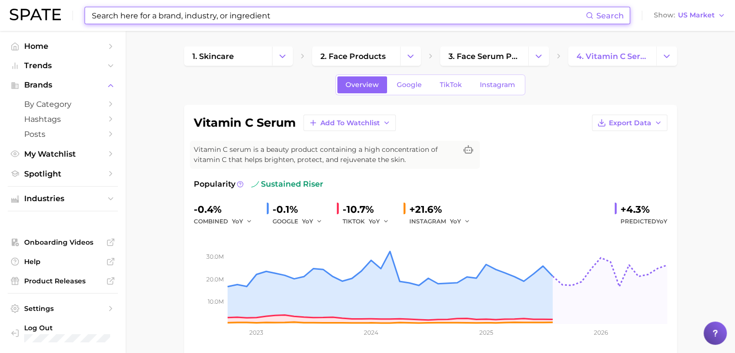
click at [103, 11] on input at bounding box center [338, 15] width 495 height 16
click at [83, 47] on span "Home" at bounding box center [62, 46] width 77 height 9
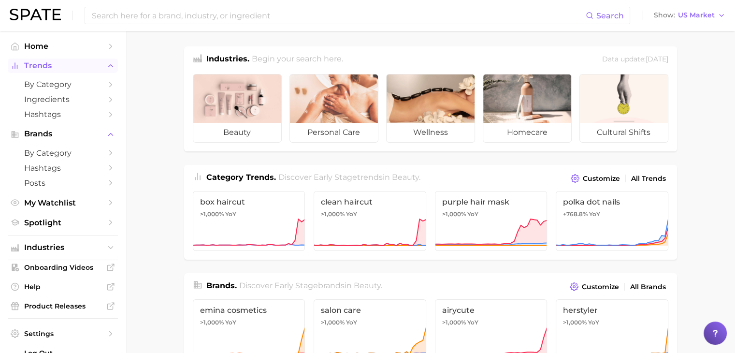
click at [68, 61] on span "Trends" at bounding box center [62, 65] width 77 height 9
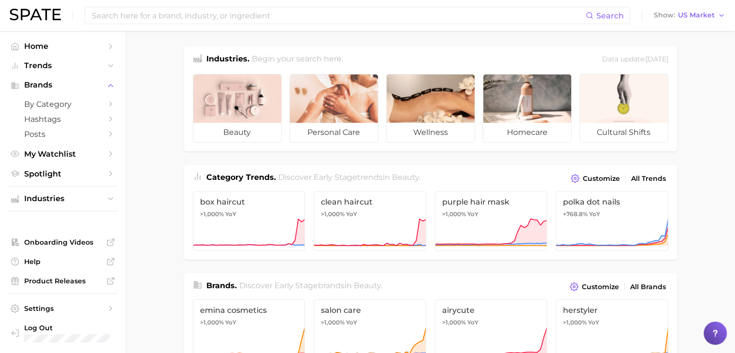
click at [113, 26] on div "Search Show US Market" at bounding box center [368, 15] width 716 height 31
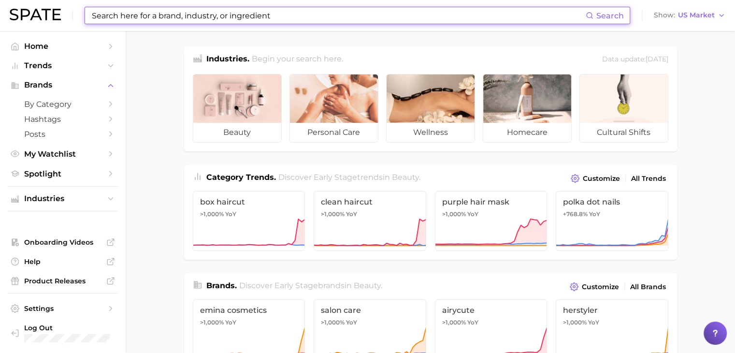
click at [115, 19] on input at bounding box center [338, 15] width 495 height 16
paste input "Your new go-to duo is here. Full-size [MEDICAL_DATA] Green Tea Serum + Collagen…"
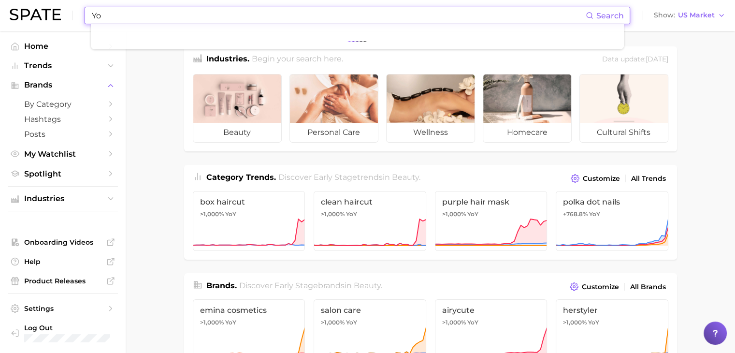
type input "Y"
type input "Vitamin C serum innisfree"
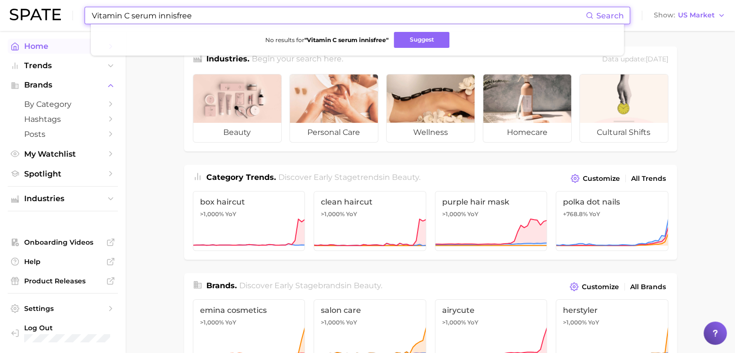
drag, startPoint x: 198, startPoint y: 15, endPoint x: 23, endPoint y: 45, distance: 177.6
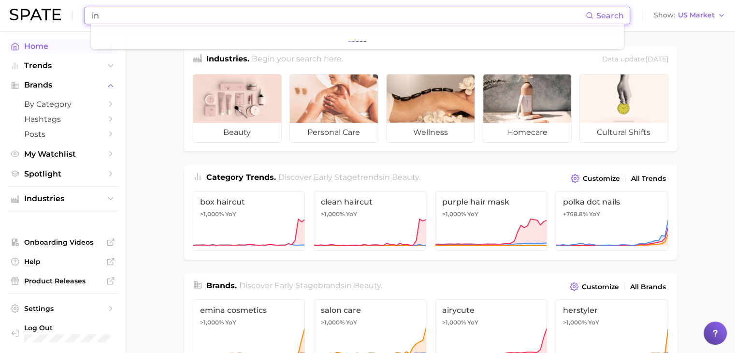
type input "i"
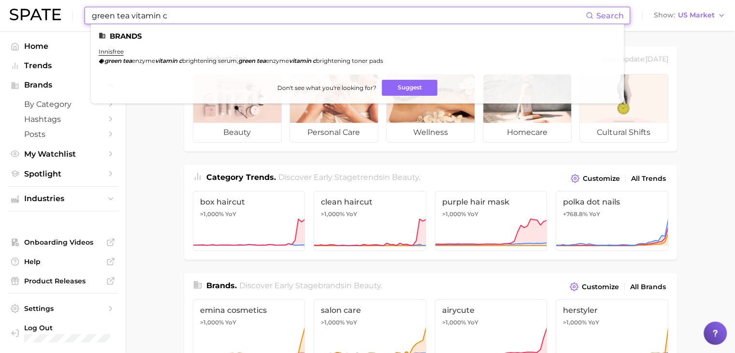
type input "green tea vitamin c"
drag, startPoint x: 242, startPoint y: 61, endPoint x: 104, endPoint y: 63, distance: 137.3
click at [104, 63] on span "green tea enzyme vitamin c brightening serum" at bounding box center [170, 60] width 132 height 7
copy span "green tea enzyme vitamin c brightening serum"
drag, startPoint x: 182, startPoint y: 19, endPoint x: 79, endPoint y: 13, distance: 103.2
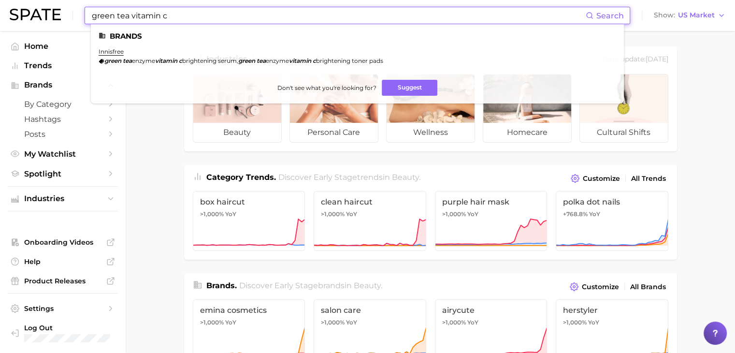
click at [79, 13] on div "green tea vitamin c Search Brands innisfree green tea enzyme vitamin c brighten…" at bounding box center [368, 15] width 716 height 31
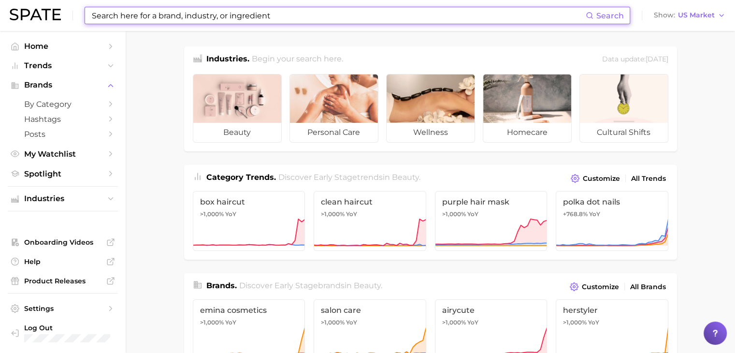
paste input "green tea enzyme vitamin c brightening serum"
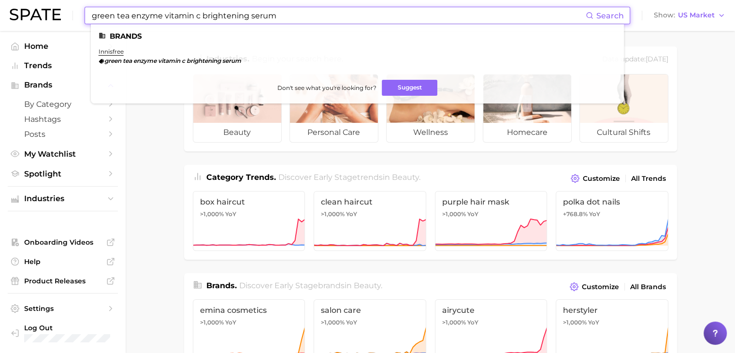
type input "green tea enzyme vitamin c brightening serum"
click at [120, 56] on li "innisfree green tea enzyme vitamin c brightening serum" at bounding box center [170, 56] width 143 height 16
click at [120, 59] on em "green" at bounding box center [112, 60] width 17 height 7
click at [109, 53] on link "innisfree" at bounding box center [111, 51] width 25 height 7
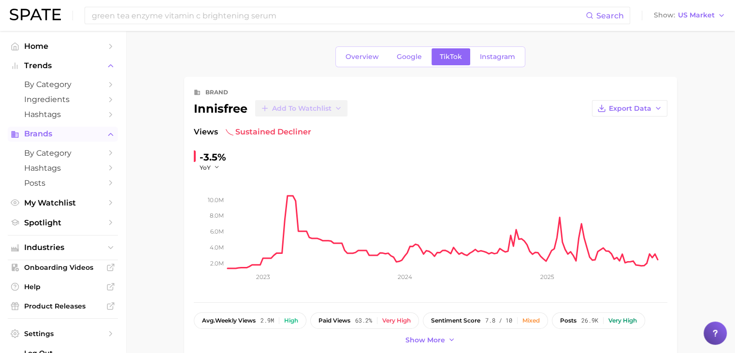
click at [91, 136] on span "Brands" at bounding box center [62, 134] width 77 height 9
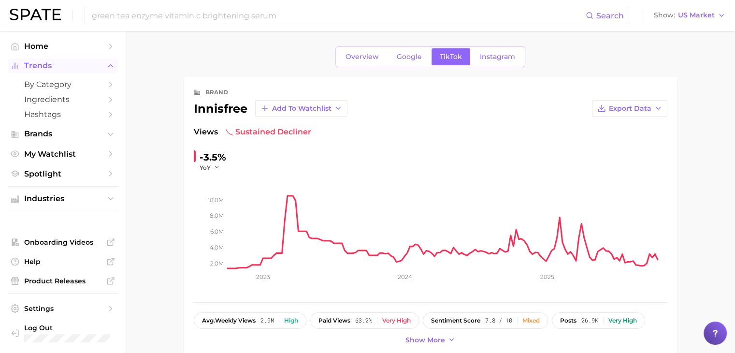
click at [78, 64] on span "Trends" at bounding box center [62, 65] width 77 height 9
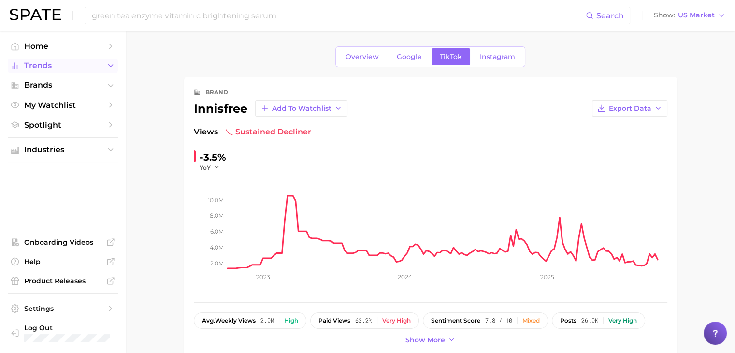
click at [78, 66] on span "Trends" at bounding box center [62, 65] width 77 height 9
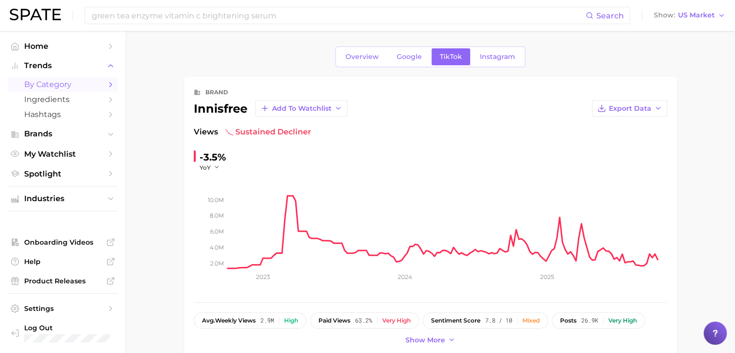
click at [54, 84] on span "by Category" at bounding box center [62, 84] width 77 height 9
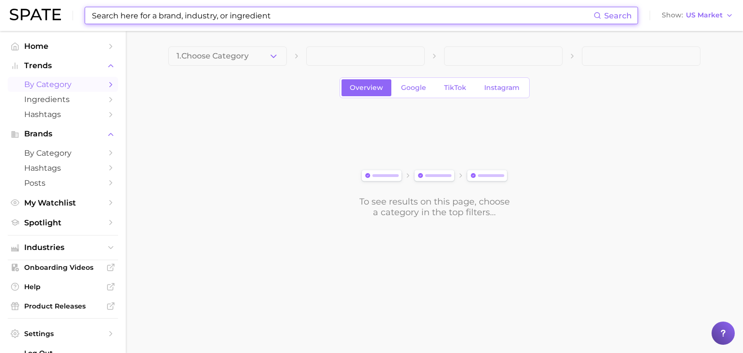
click at [122, 14] on input at bounding box center [342, 15] width 502 height 16
paste input "green tea enzyme vitamin c brightening serum"
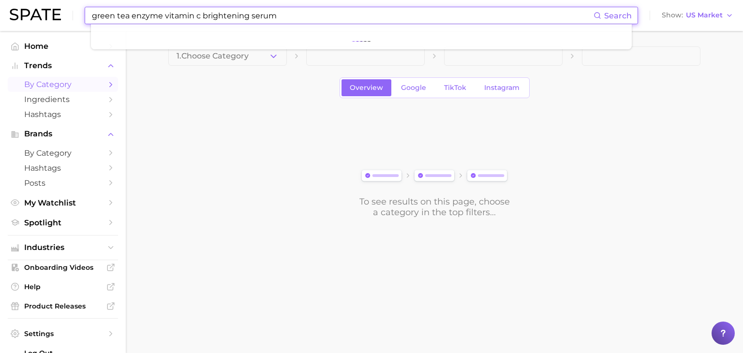
type input "green tea enzyme vitamin c brightening serum"
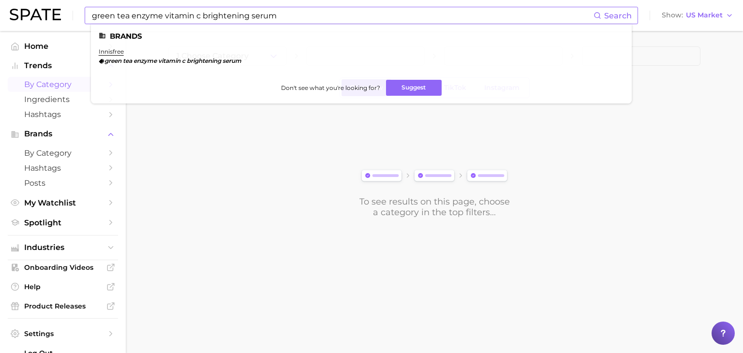
click at [116, 56] on li "innisfree green tea enzyme vitamin c brightening serum" at bounding box center [170, 56] width 143 height 16
click at [116, 51] on link "innisfree" at bounding box center [111, 51] width 25 height 7
